Goal: Register for event/course

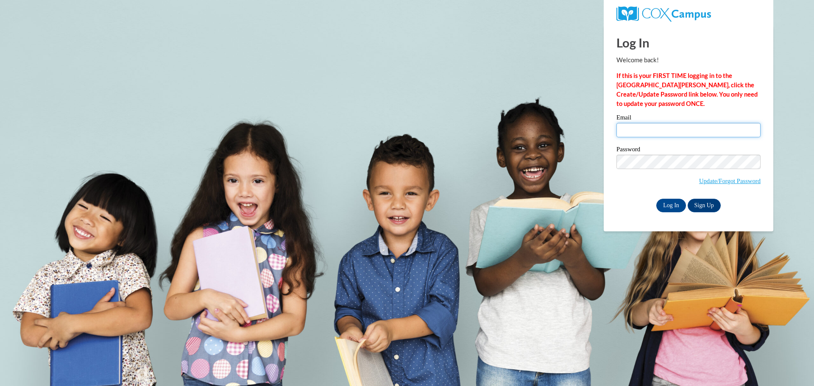
click at [659, 133] on input "Email" at bounding box center [688, 130] width 144 height 14
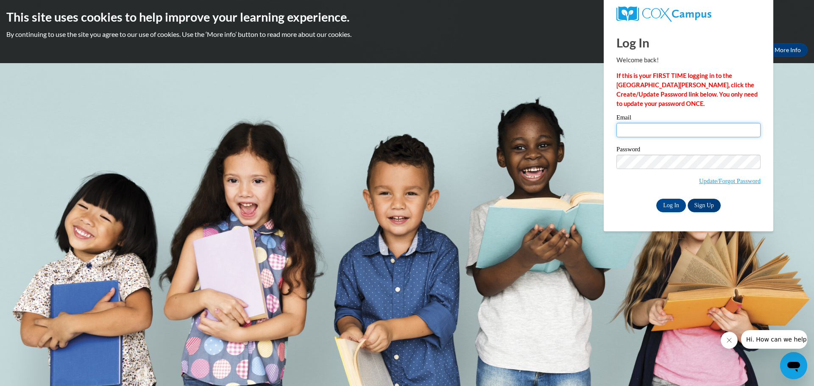
type input "ericaalmond@hotmail.com"
click at [698, 129] on input "[EMAIL_ADDRESS][DOMAIN_NAME]" at bounding box center [688, 130] width 144 height 14
click at [698, 129] on input "ericaalmond@hotmail.com" at bounding box center [688, 130] width 144 height 14
click at [712, 181] on link "Update/Forgot Password" at bounding box center [729, 181] width 61 height 7
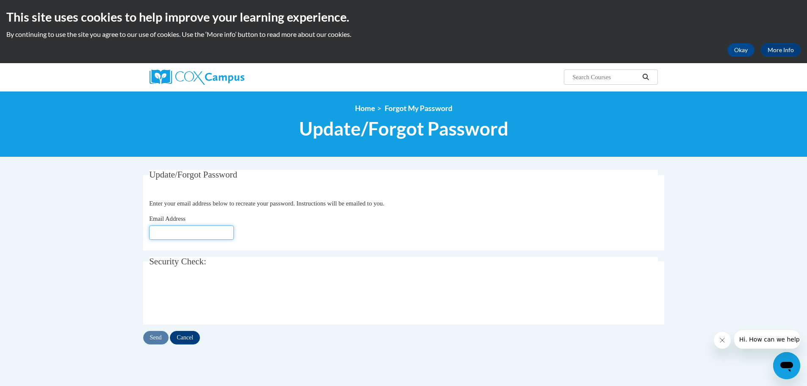
click at [179, 233] on input "Email Address" at bounding box center [191, 232] width 85 height 14
type input "[EMAIL_ADDRESS][DOMAIN_NAME]"
click at [159, 342] on input "Send" at bounding box center [155, 338] width 25 height 14
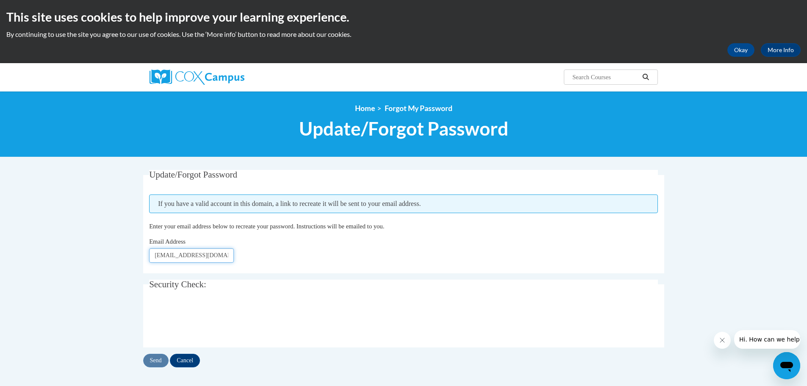
click at [225, 258] on input "[EMAIL_ADDRESS][DOMAIN_NAME]" at bounding box center [191, 255] width 85 height 14
click at [225, 258] on input "ericascott528@gmail.com" at bounding box center [191, 255] width 85 height 14
click at [225, 258] on input "Email Address" at bounding box center [191, 255] width 85 height 14
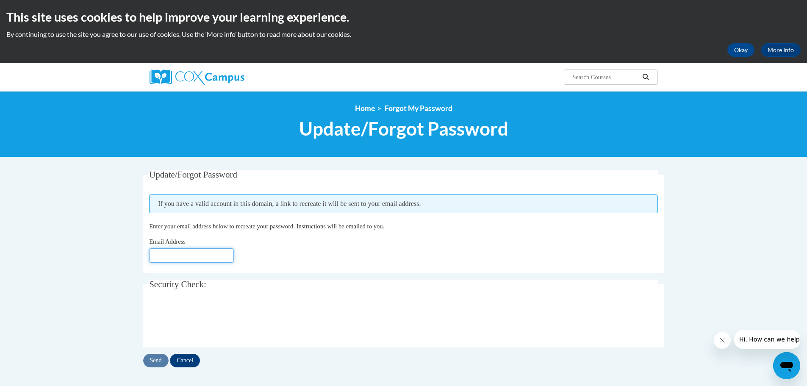
click at [204, 258] on input "Email Address" at bounding box center [191, 255] width 85 height 14
type input "ericaalmond@hotmail.com"
click at [158, 358] on input "Send" at bounding box center [155, 361] width 25 height 14
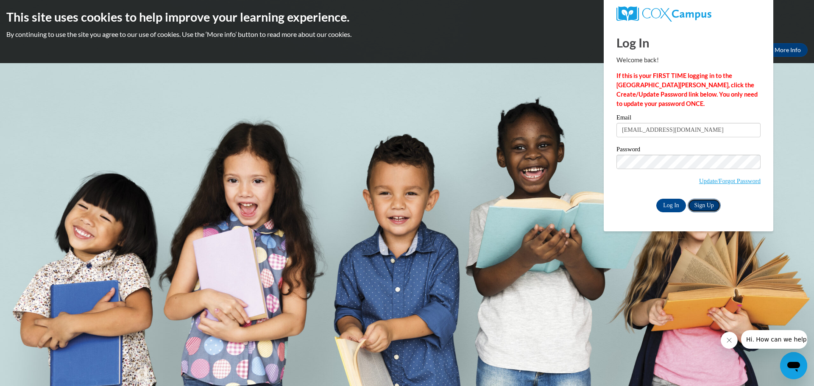
click at [699, 204] on link "Sign Up" at bounding box center [703, 206] width 33 height 14
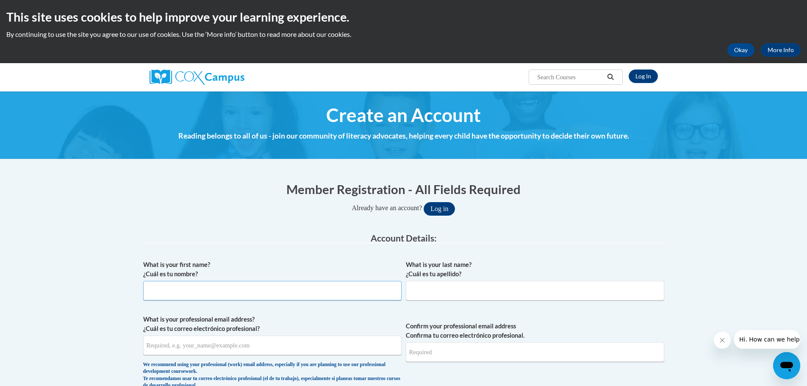
click at [310, 292] on input "What is your first name? ¿Cuál es tu nombre?" at bounding box center [272, 290] width 258 height 19
type input "[PERSON_NAME]"
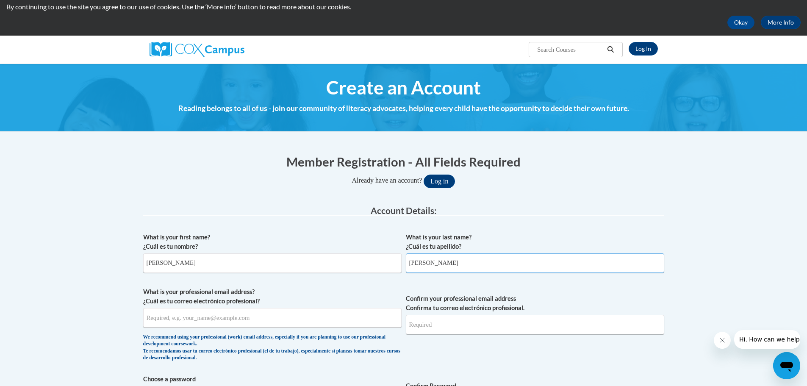
scroll to position [85, 0]
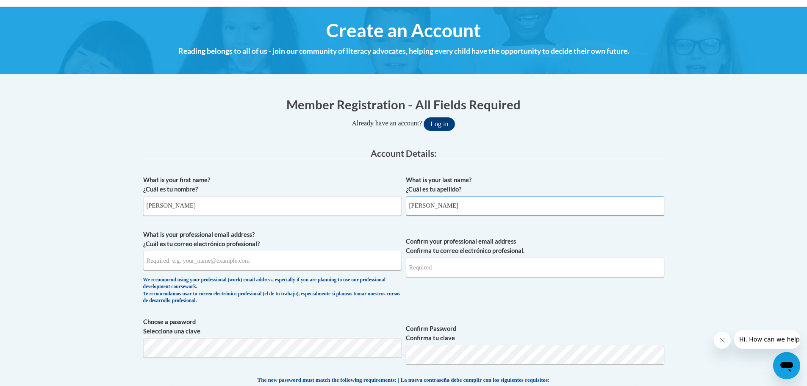
type input "[PERSON_NAME]"
click at [217, 261] on input "What is your professional email address? ¿Cuál es tu correo electrónico profesi…" at bounding box center [272, 260] width 258 height 19
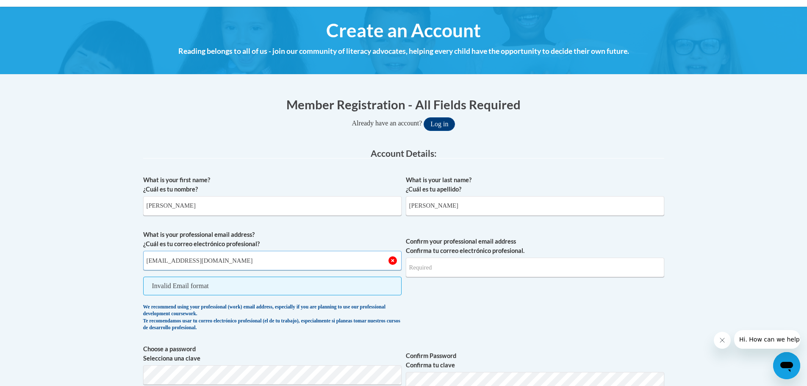
type input "[EMAIL_ADDRESS][DOMAIN_NAME]"
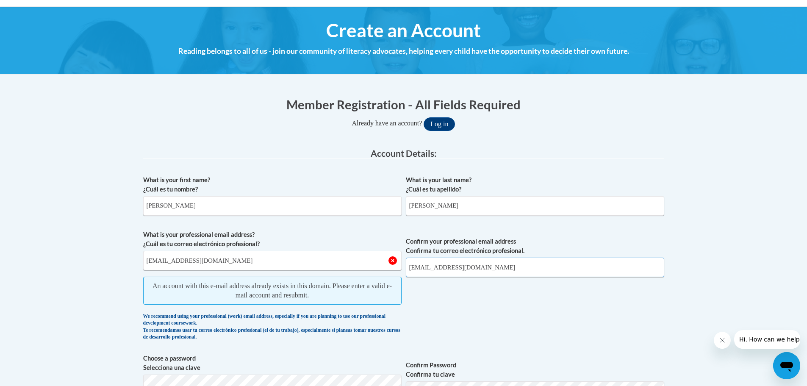
scroll to position [0, 0]
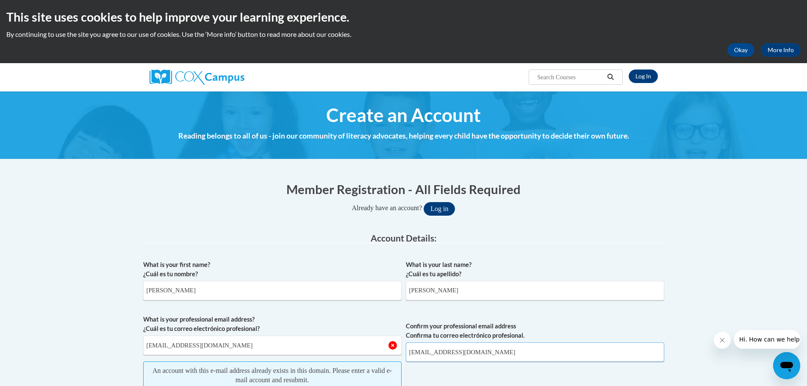
type input "[EMAIL_ADDRESS][DOMAIN_NAME]"
click at [448, 212] on button "Log in" at bounding box center [439, 209] width 31 height 14
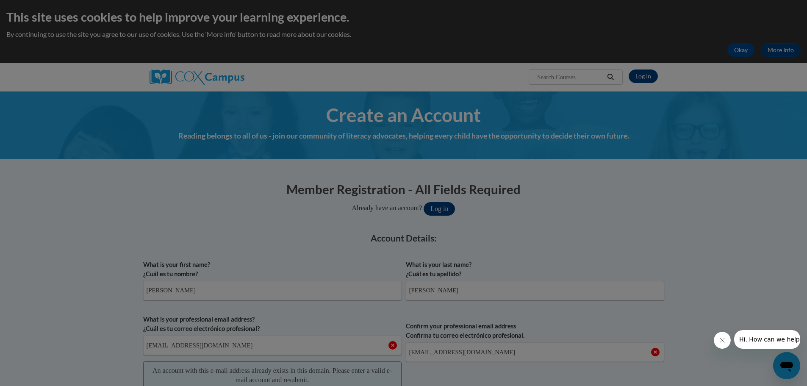
scroll to position [93, 0]
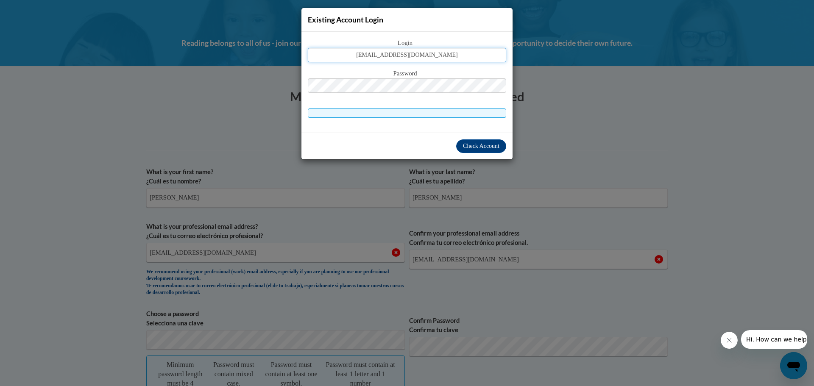
type input "[EMAIL_ADDRESS][DOMAIN_NAME]"
click at [318, 113] on span at bounding box center [407, 112] width 198 height 9
click at [489, 148] on span "Check Account" at bounding box center [481, 146] width 36 height 6
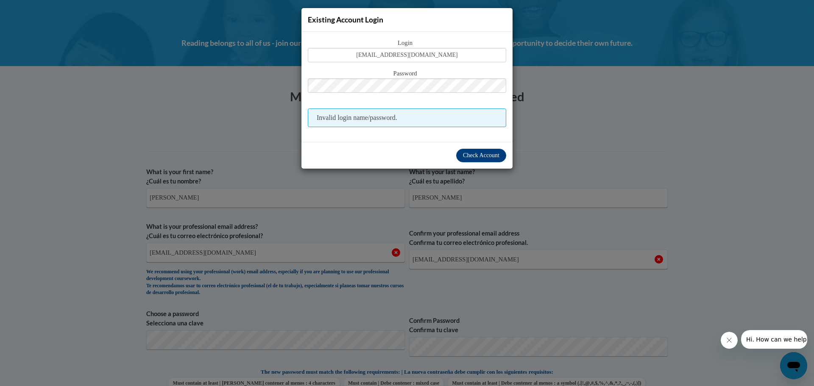
click at [637, 131] on div "Existing Account Login Login [EMAIL_ADDRESS][DOMAIN_NAME] Password Invalid logi…" at bounding box center [407, 193] width 814 height 386
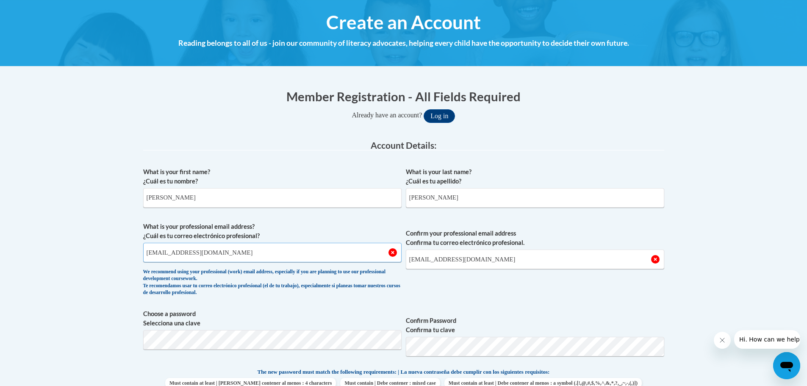
click at [286, 250] on input "[EMAIL_ADDRESS][DOMAIN_NAME]" at bounding box center [272, 252] width 258 height 19
click at [286, 250] on input "ericascott528@gmail.com" at bounding box center [272, 252] width 258 height 19
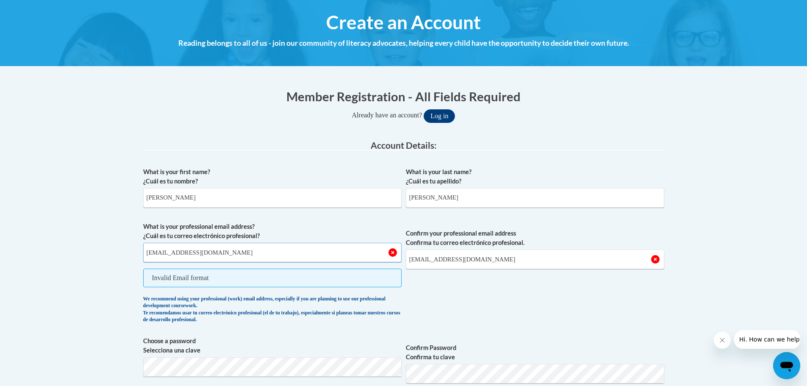
type input "assistantdirector@krkcascade.com"
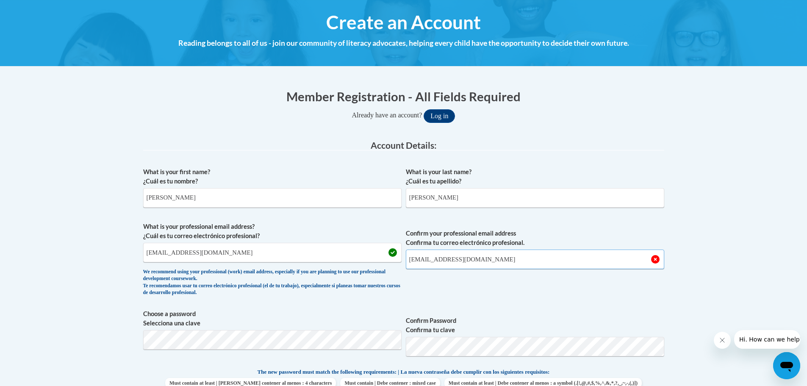
type input "assistantdirector@krkcascade.com"
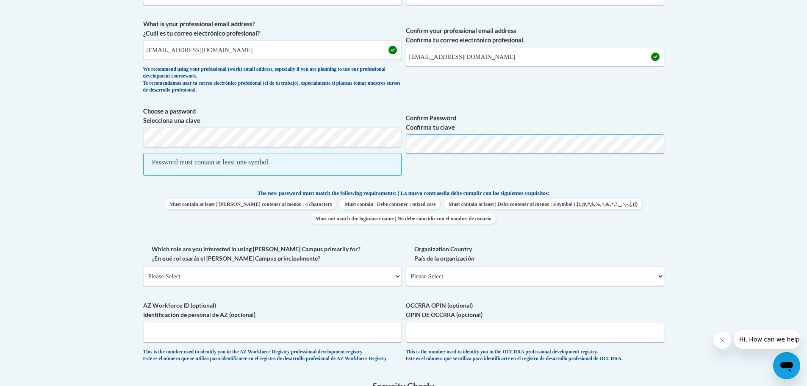
scroll to position [305, 0]
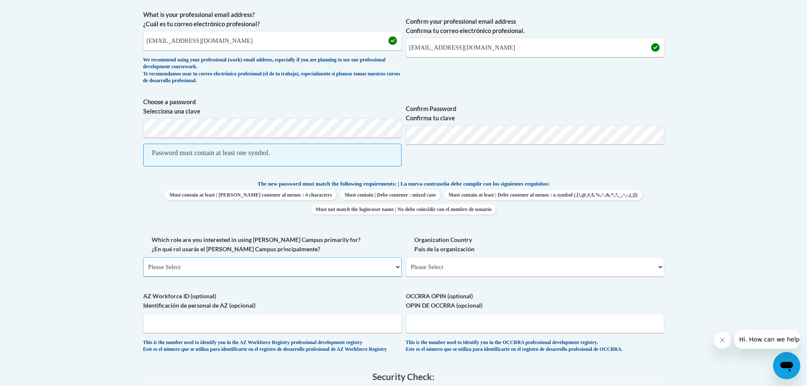
click at [301, 263] on select "Please Select College/University | Colegio/Universidad Community/Nonprofit Part…" at bounding box center [272, 266] width 258 height 19
select select "fbf2d438-af2f-41f8-98f1-81c410e29de3"
click at [143, 257] on select "Please Select College/University | Colegio/Universidad Community/Nonprofit Part…" at bounding box center [272, 266] width 258 height 19
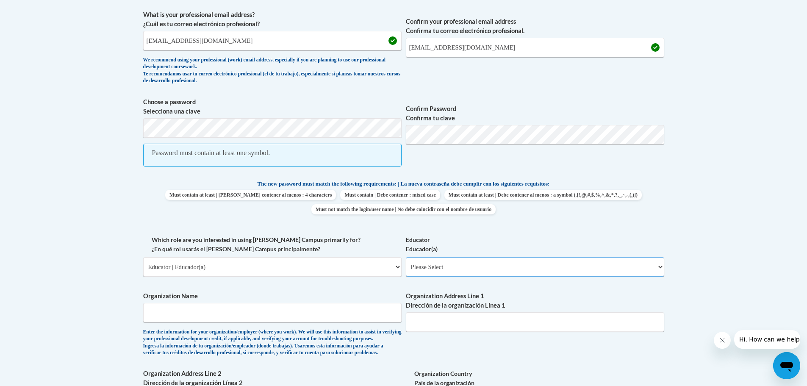
click at [484, 268] on select "Please Select Early Learning/Daycare Teacher/Family Home Care Provider | Maestr…" at bounding box center [535, 266] width 258 height 19
select select "5e2af403-4f2c-4e49-a02f-103e55d7b75b"
click at [406, 257] on select "Please Select Early Learning/Daycare Teacher/Family Home Care Provider | Maestr…" at bounding box center [535, 266] width 258 height 19
click at [292, 315] on input "Organization Name" at bounding box center [272, 312] width 258 height 19
type input "Kids R Kids"
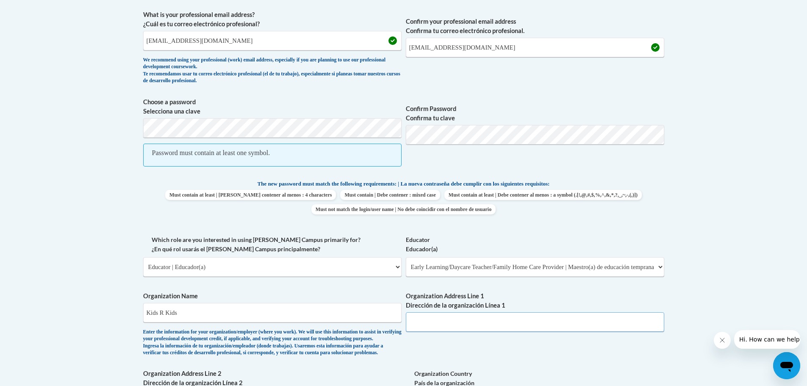
click at [461, 328] on input "Organization Address Line 1 Dirección de la organización Línea 1" at bounding box center [535, 321] width 258 height 19
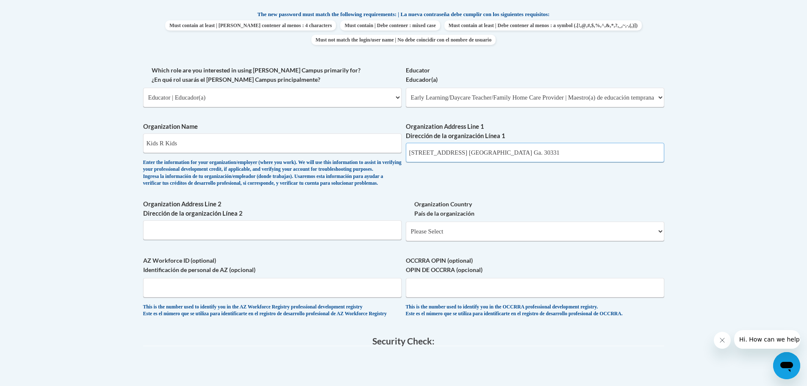
scroll to position [517, 0]
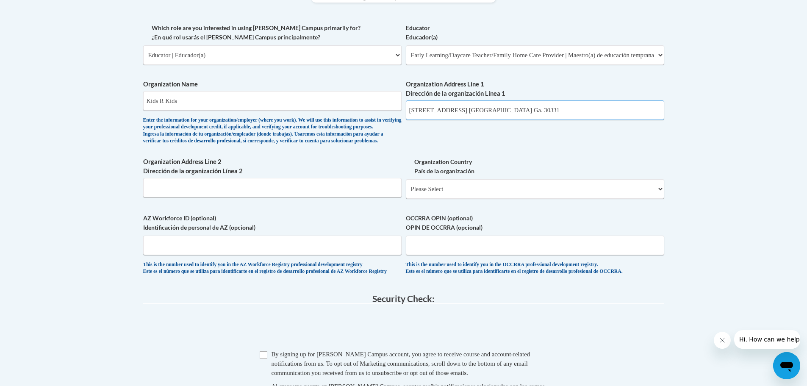
type input "1224 Utoy Springs Rd. Atlanta Ga. 30331"
click at [476, 199] on select "Please Select United States | Estados Unidos Outside of the United States | Fue…" at bounding box center [535, 188] width 258 height 19
select select "ad49bcad-a171-4b2e-b99c-48b446064914"
click at [406, 193] on select "Please Select United States | Estados Unidos Outside of the United States | Fue…" at bounding box center [535, 188] width 258 height 19
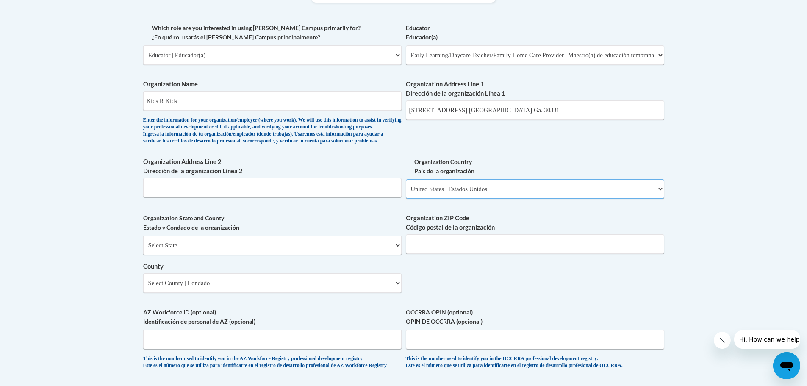
select select
click at [200, 255] on select "Select State Alabama Alaska Arizona Arkansas California Colorado Connecticut De…" at bounding box center [272, 245] width 258 height 19
select select "Georgia"
click at [143, 249] on select "Select State Alabama Alaska Arizona Arkansas California Colorado Connecticut De…" at bounding box center [272, 245] width 258 height 19
click at [438, 254] on input "Organization ZIP Code Código postal de la organización" at bounding box center [535, 243] width 258 height 19
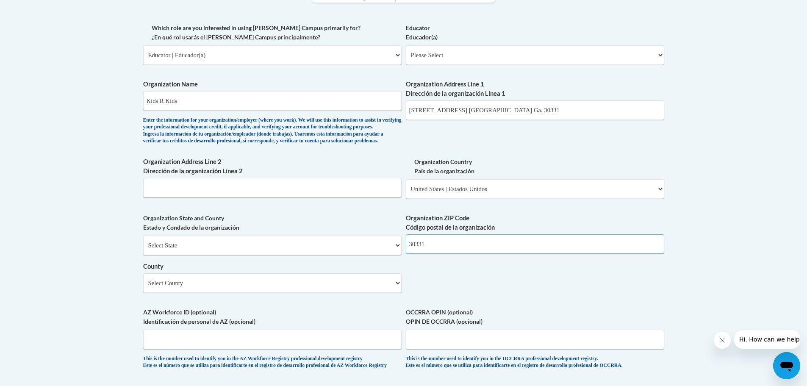
type input "30331"
drag, startPoint x: 543, startPoint y: 111, endPoint x: 471, endPoint y: 116, distance: 72.6
click at [471, 116] on input "1224 Utoy Springs Rd. Atlanta Ga. 30331" at bounding box center [535, 109] width 258 height 19
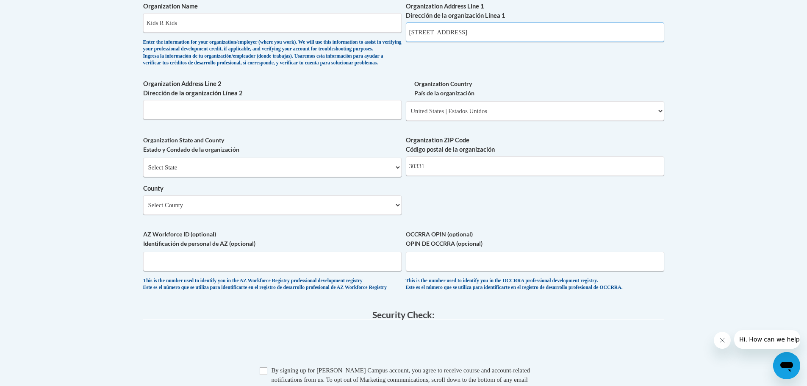
scroll to position [601, 0]
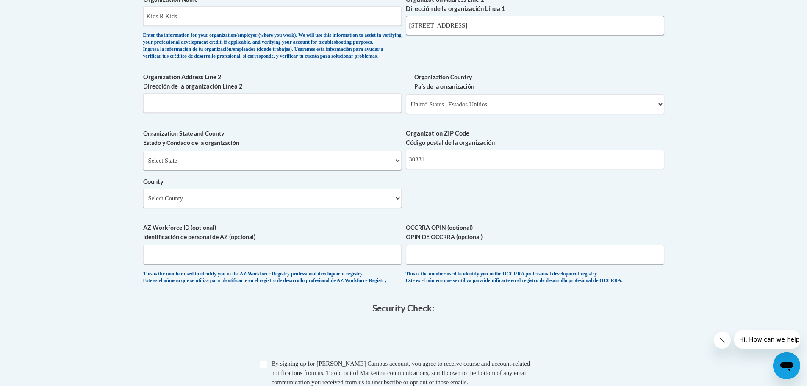
type input "1224 Utoy Springs Rd."
click at [191, 208] on select "Select County Appling Atkinson Bacon Baker Baldwin Banks Barrow Bartow Ben Hill…" at bounding box center [272, 198] width 258 height 19
select select "Fulton"
click at [143, 202] on select "Select County Appling Atkinson Bacon Baker Baldwin Banks Barrow Bartow Ben Hill…" at bounding box center [272, 198] width 258 height 19
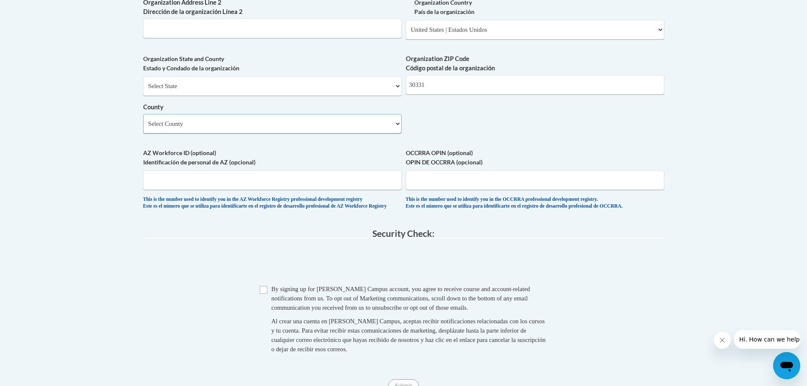
scroll to position [686, 0]
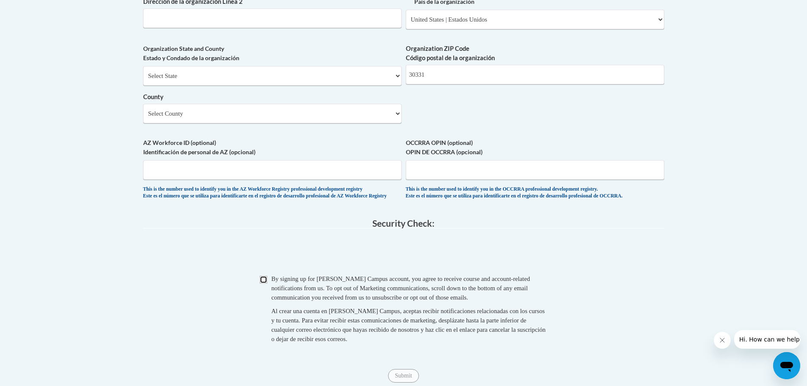
click at [265, 283] on input "Checkbox" at bounding box center [264, 280] width 8 height 8
checkbox input "true"
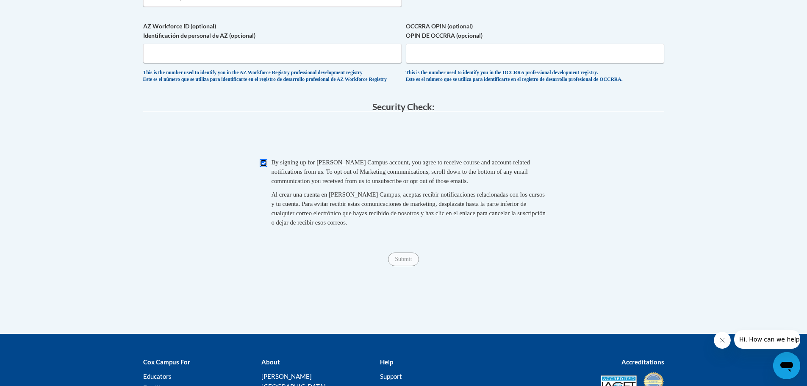
scroll to position [813, 0]
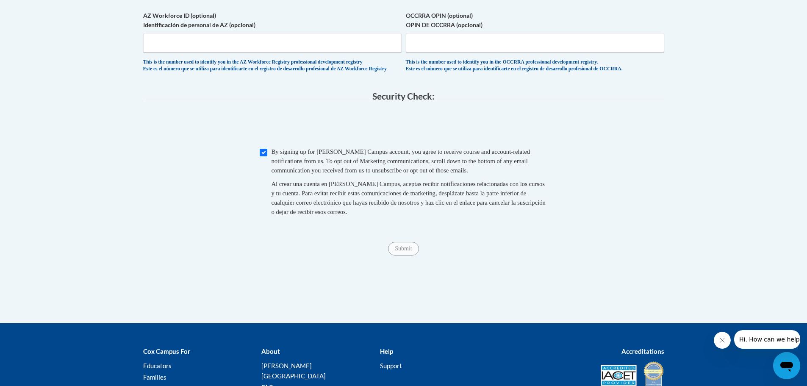
click at [403, 251] on span "Submit" at bounding box center [403, 247] width 31 height 7
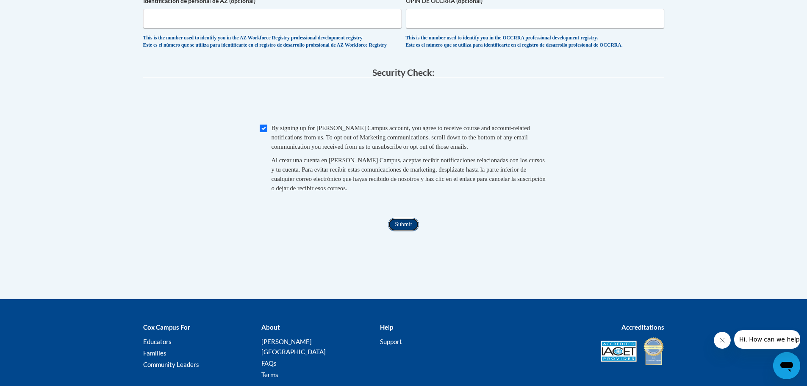
click at [406, 231] on input "Submit" at bounding box center [403, 225] width 31 height 14
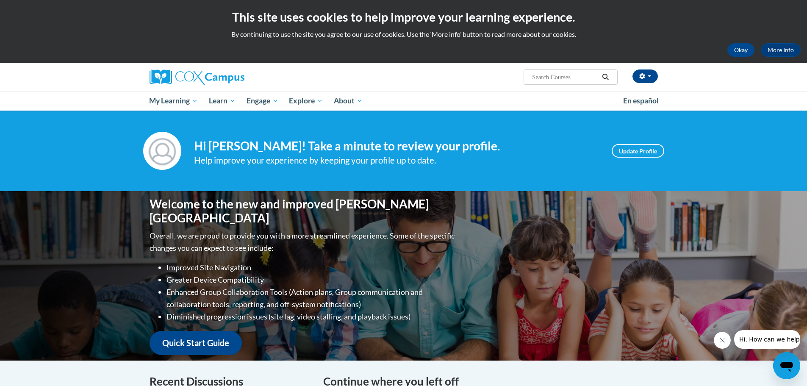
click at [493, 151] on h4 "Hi Erica Scott! Take a minute to review your profile." at bounding box center [396, 146] width 405 height 14
click at [568, 77] on input "Search..." at bounding box center [565, 77] width 68 height 10
type input "emergent writing"
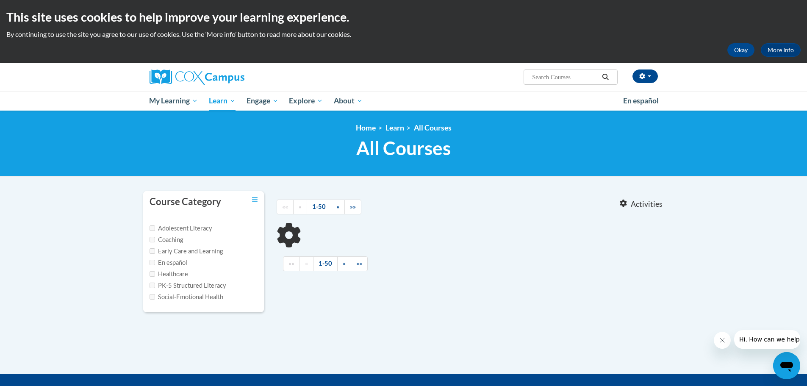
type input "emergent writing"
click at [147, 252] on div "Adolescent Literacy Coaching Early Care and Learning En español Healthcare PK-5…" at bounding box center [203, 262] width 121 height 99
click at [153, 250] on input "Early Care and Learning" at bounding box center [153, 251] width 6 height 6
checkbox input "true"
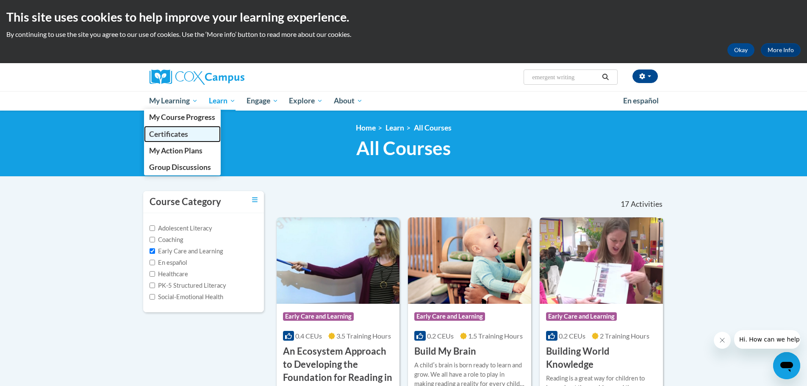
click at [178, 134] on span "Certificates" at bounding box center [168, 134] width 39 height 9
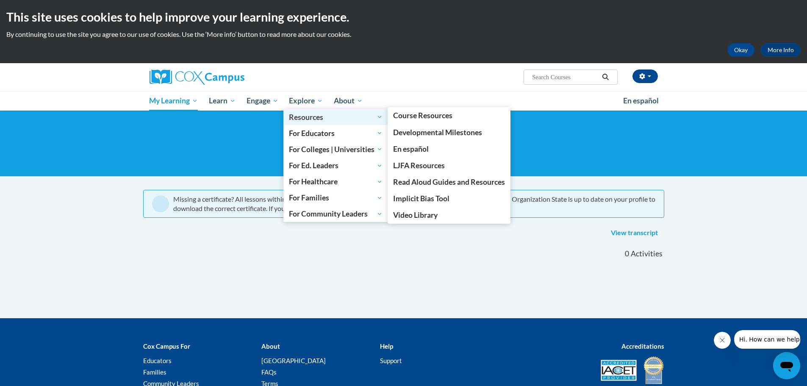
click at [319, 119] on span "Resources" at bounding box center [336, 117] width 94 height 10
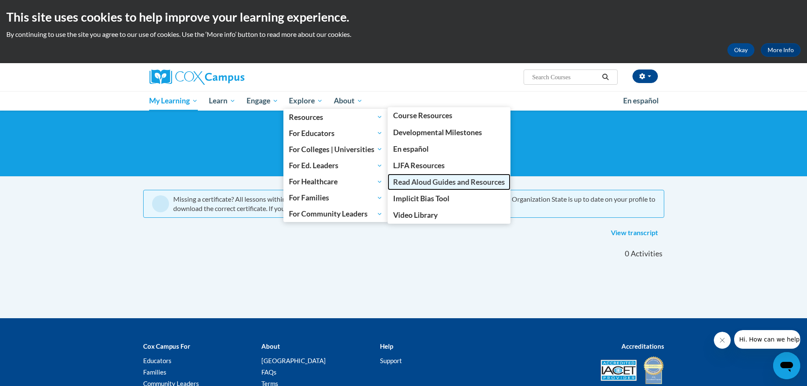
click at [439, 182] on span "Read Aloud Guides and Resources" at bounding box center [449, 182] width 112 height 9
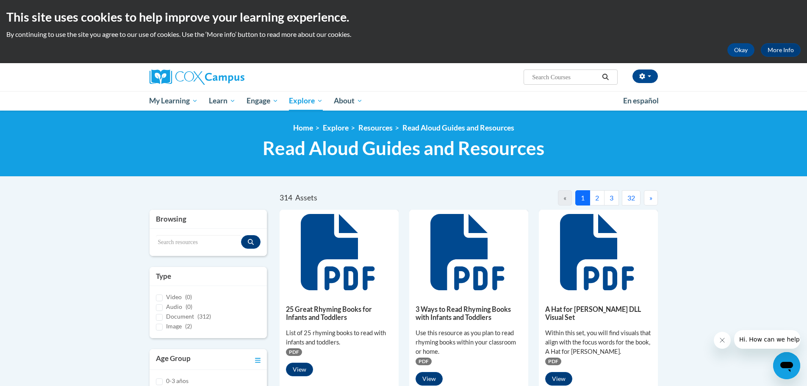
click at [607, 75] on icon "Search" at bounding box center [606, 77] width 6 height 6
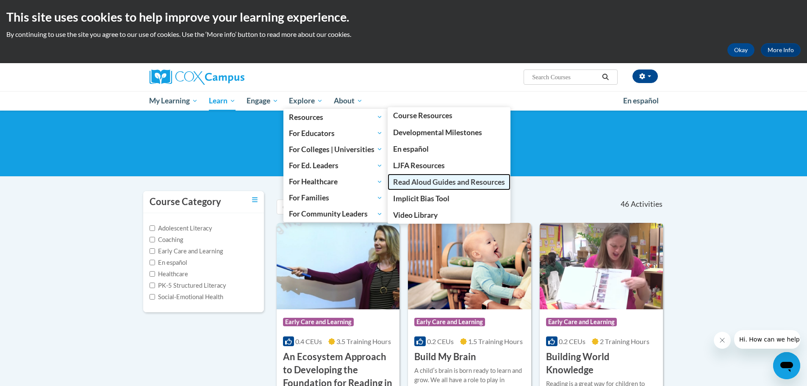
click at [434, 178] on span "Read Aloud Guides and Resources" at bounding box center [449, 182] width 112 height 9
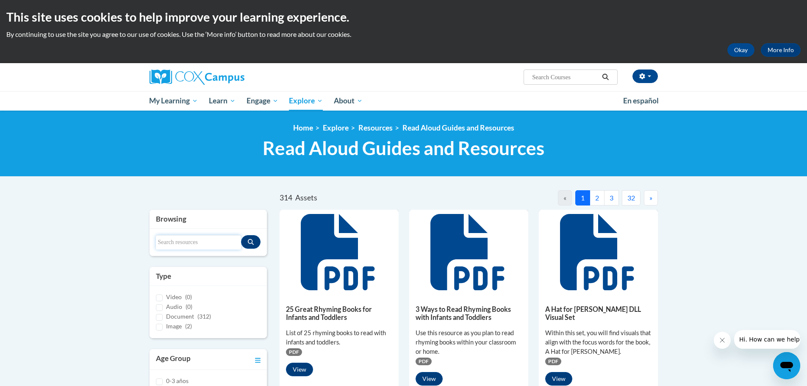
click at [196, 244] on input "Search resources" at bounding box center [199, 242] width 86 height 14
type input "emergent writing"
click at [250, 245] on button "Search resources" at bounding box center [250, 242] width 19 height 14
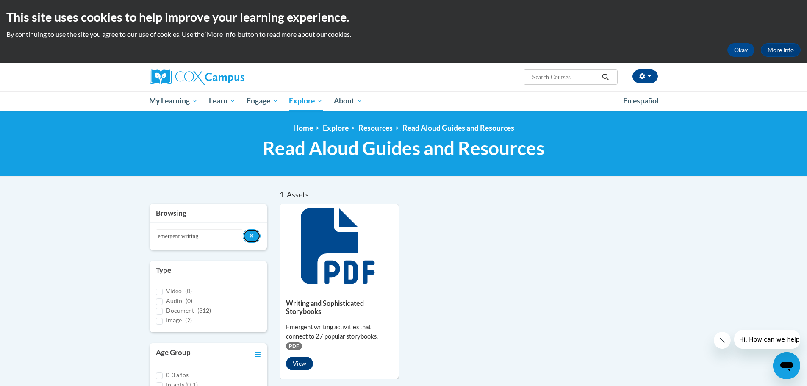
scroll to position [42, 0]
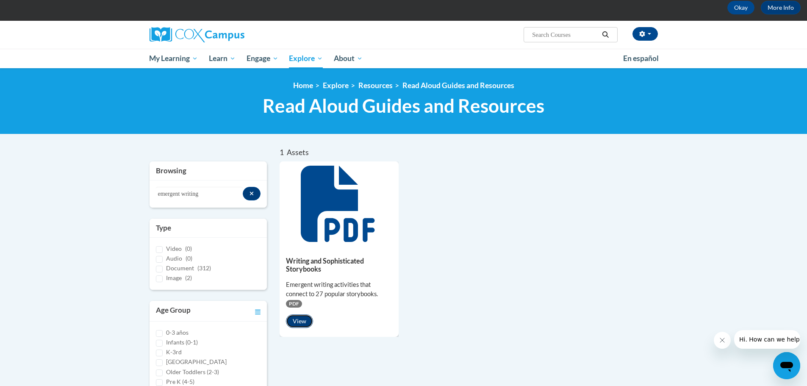
click at [297, 320] on button "View" at bounding box center [299, 321] width 27 height 14
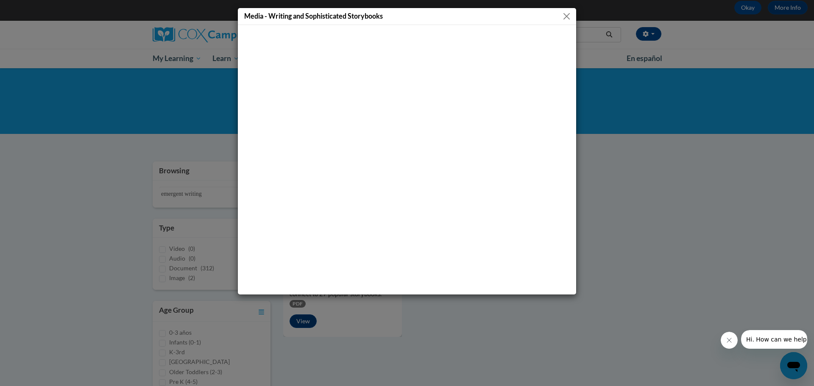
click at [568, 13] on button "Close" at bounding box center [566, 16] width 11 height 11
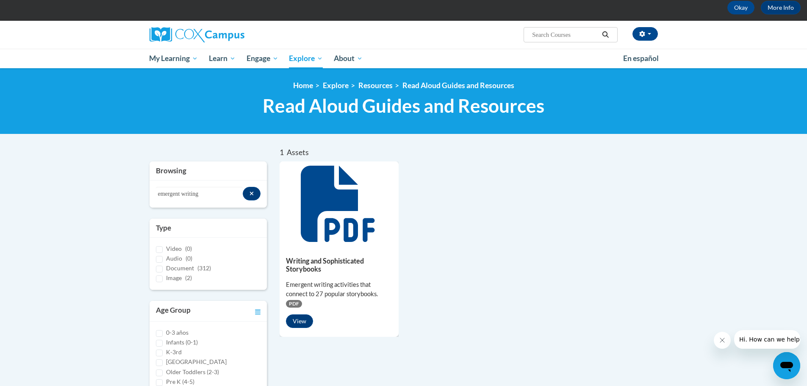
scroll to position [0, 0]
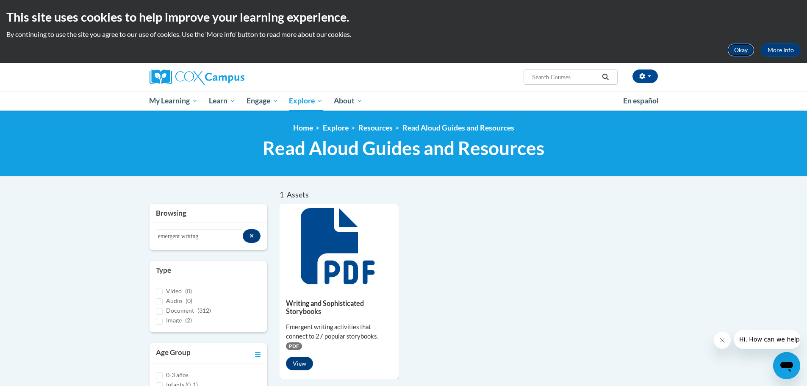
click at [735, 50] on button "Okay" at bounding box center [741, 50] width 27 height 14
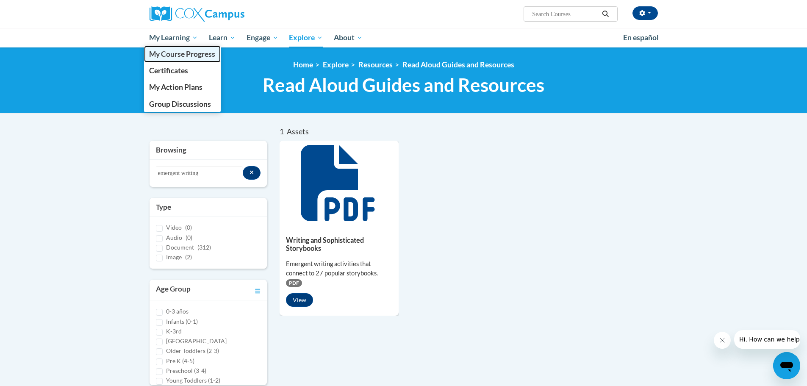
click at [175, 53] on span "My Course Progress" at bounding box center [182, 54] width 66 height 9
